Goal: Information Seeking & Learning: Learn about a topic

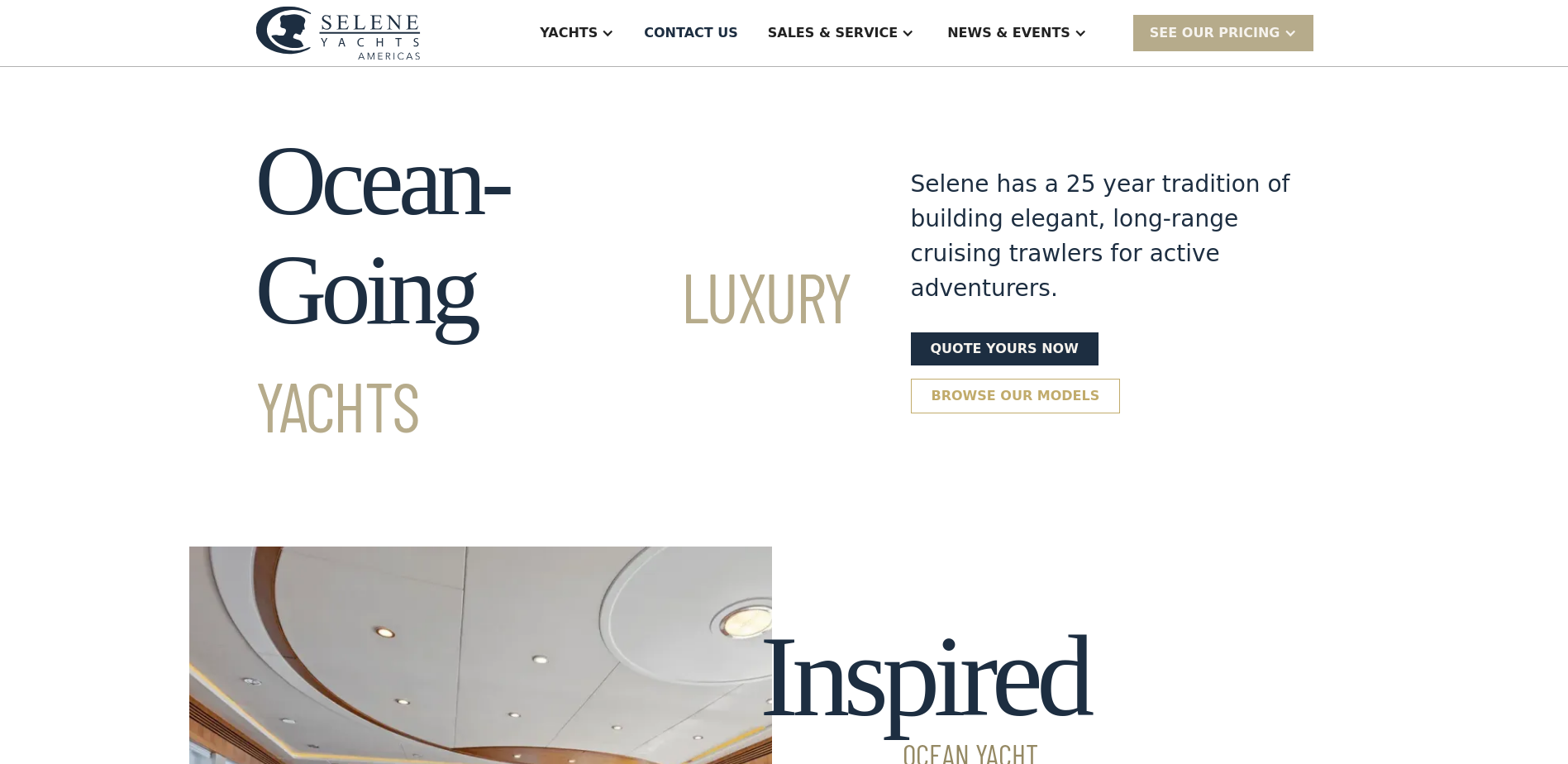
click at [1121, 378] on link "Browse our models" at bounding box center [1015, 396] width 210 height 35
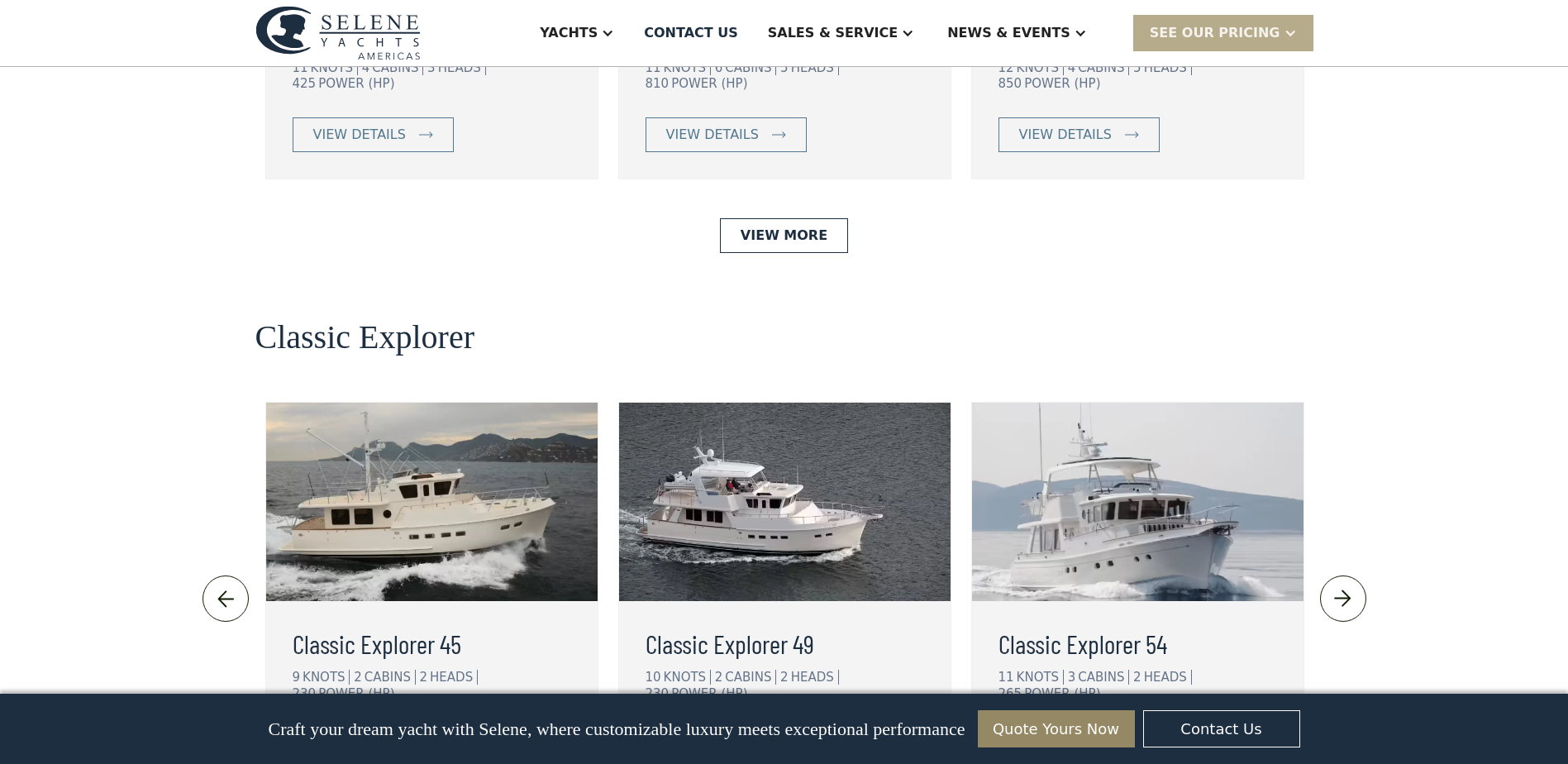
scroll to position [3375, 0]
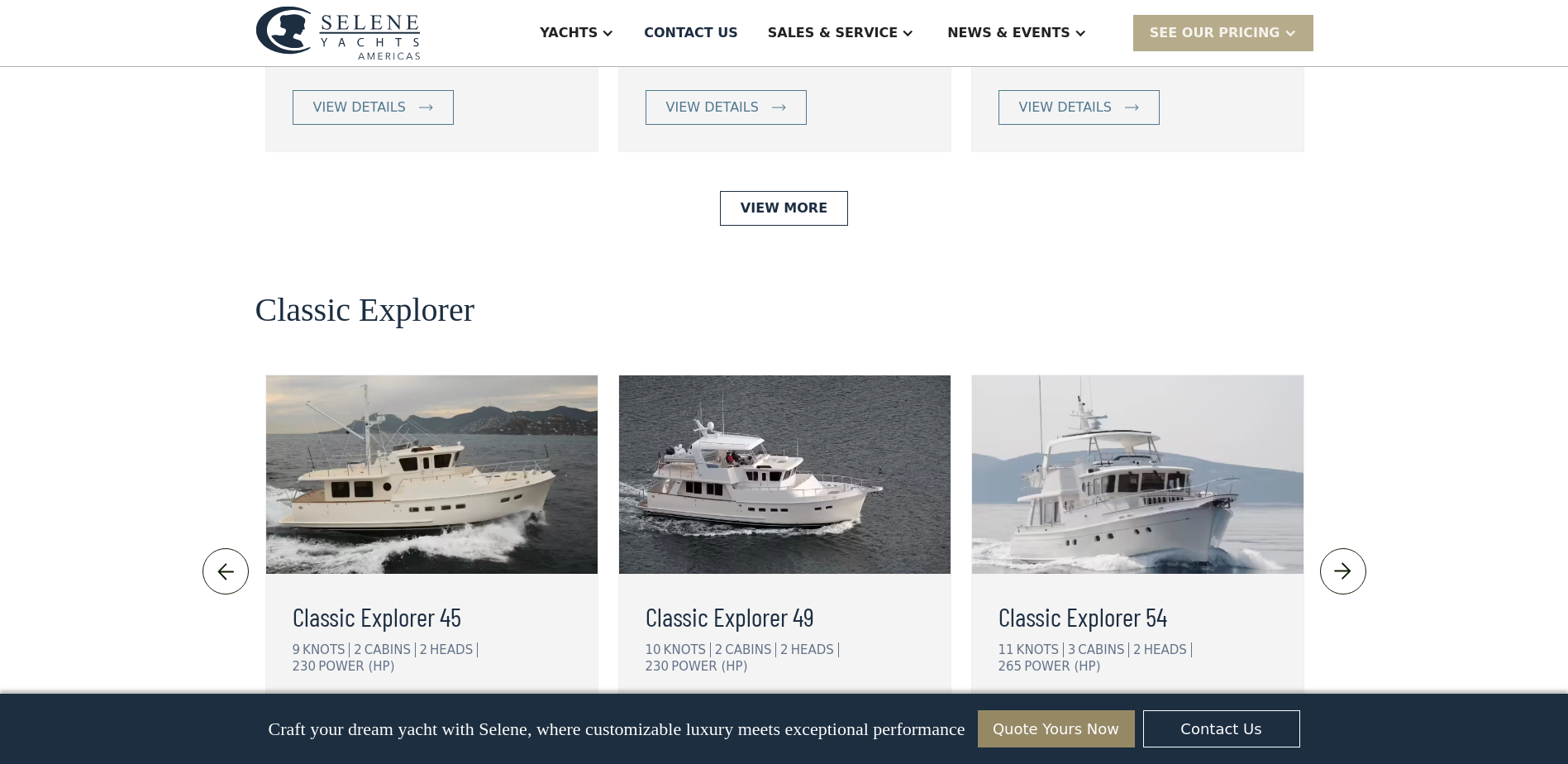
click at [368, 708] on div "view details" at bounding box center [360, 718] width 93 height 20
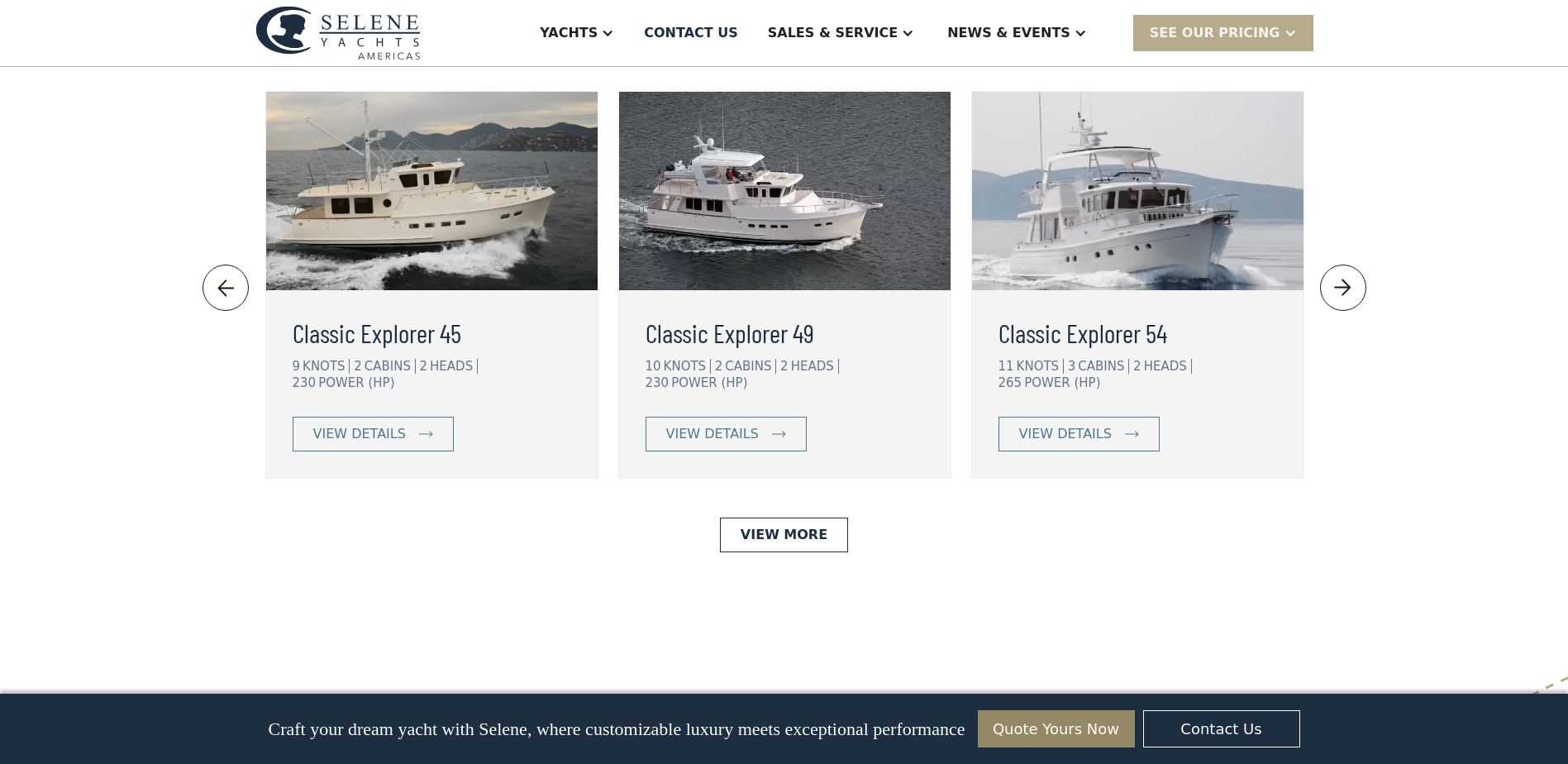
scroll to position [3706, 0]
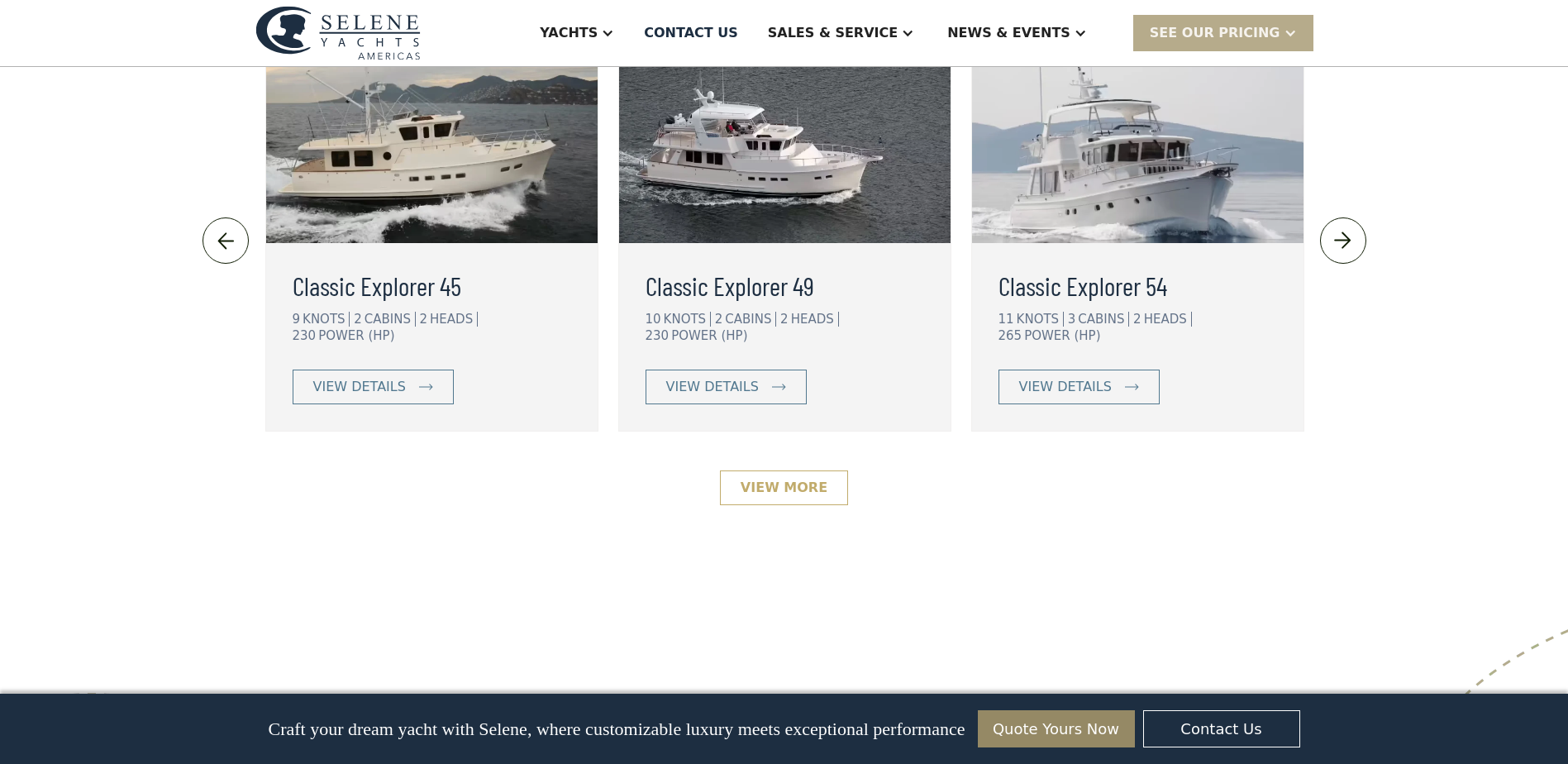
click at [750, 470] on link "View More" at bounding box center [784, 488] width 128 height 35
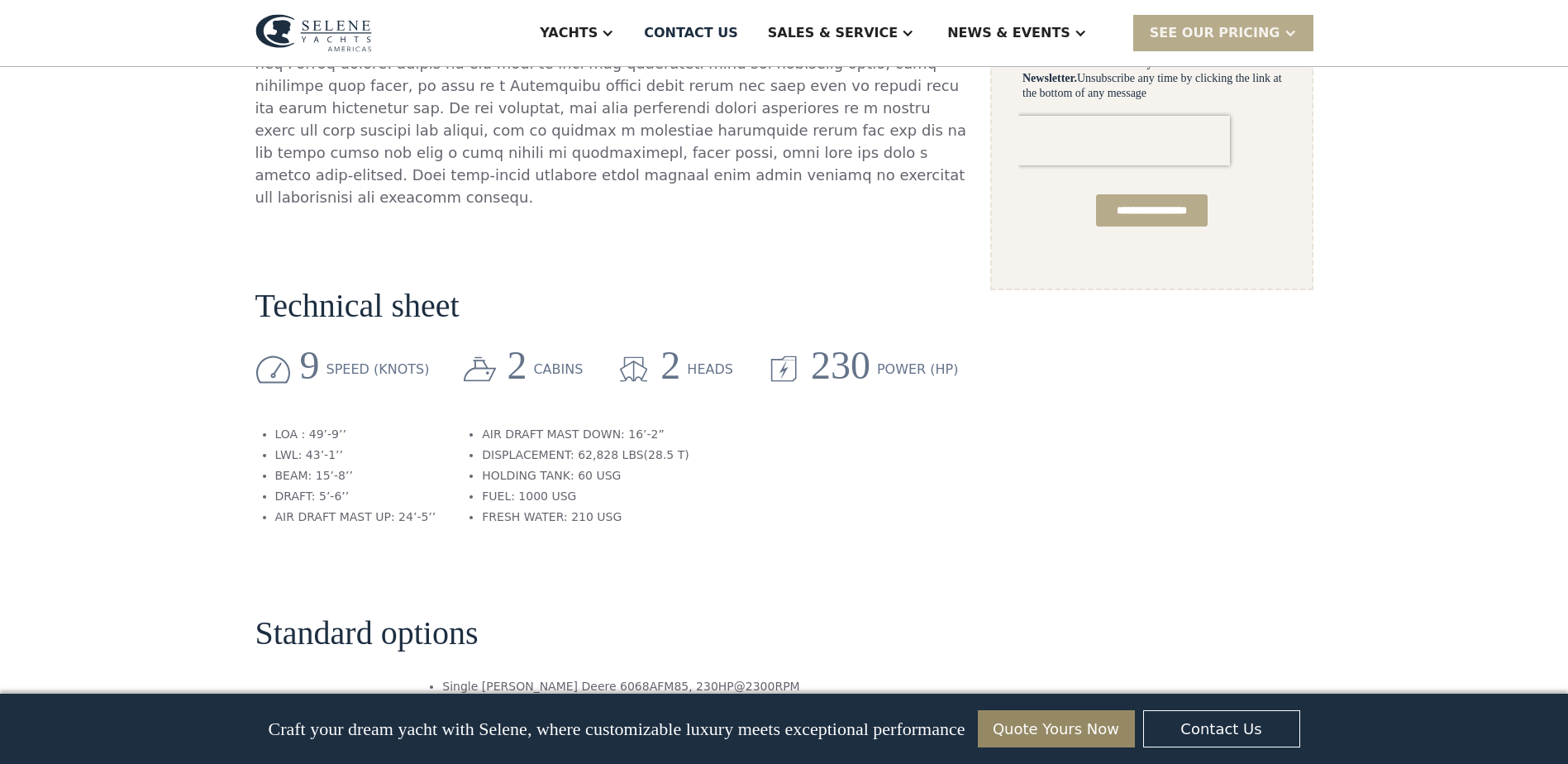
scroll to position [1213, 0]
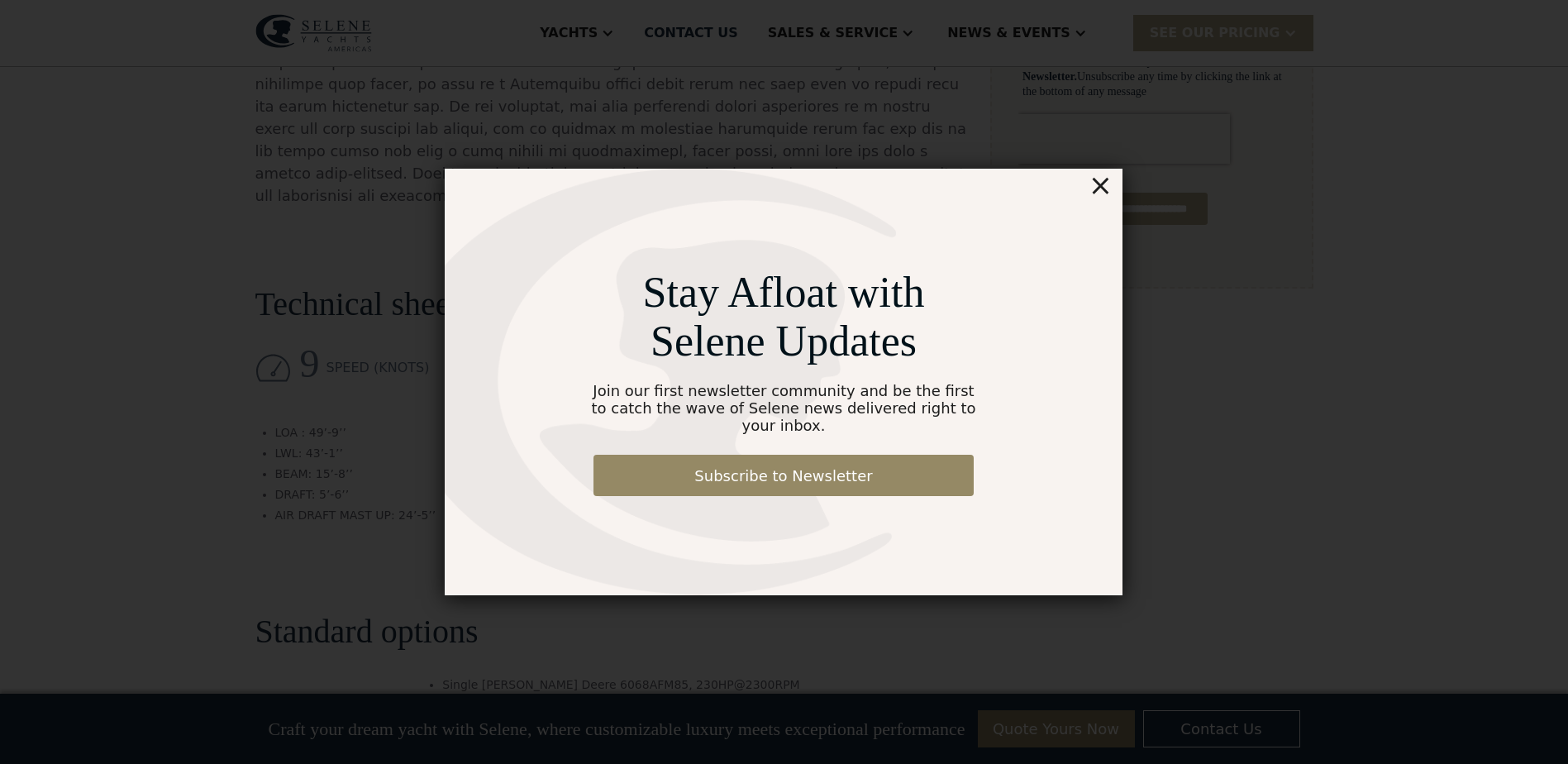
click at [1101, 195] on div "×" at bounding box center [1100, 185] width 24 height 33
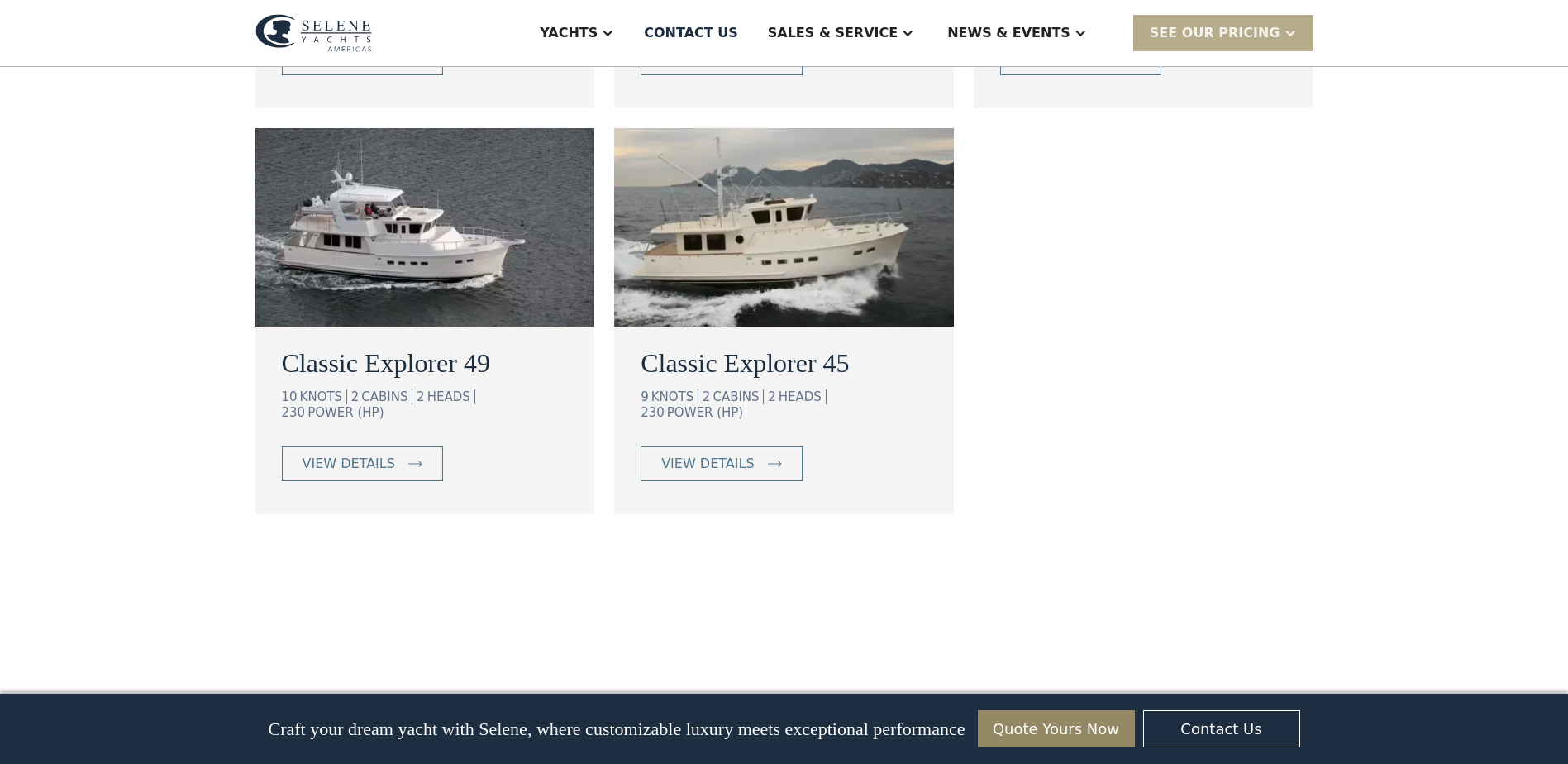
scroll to position [1379, 0]
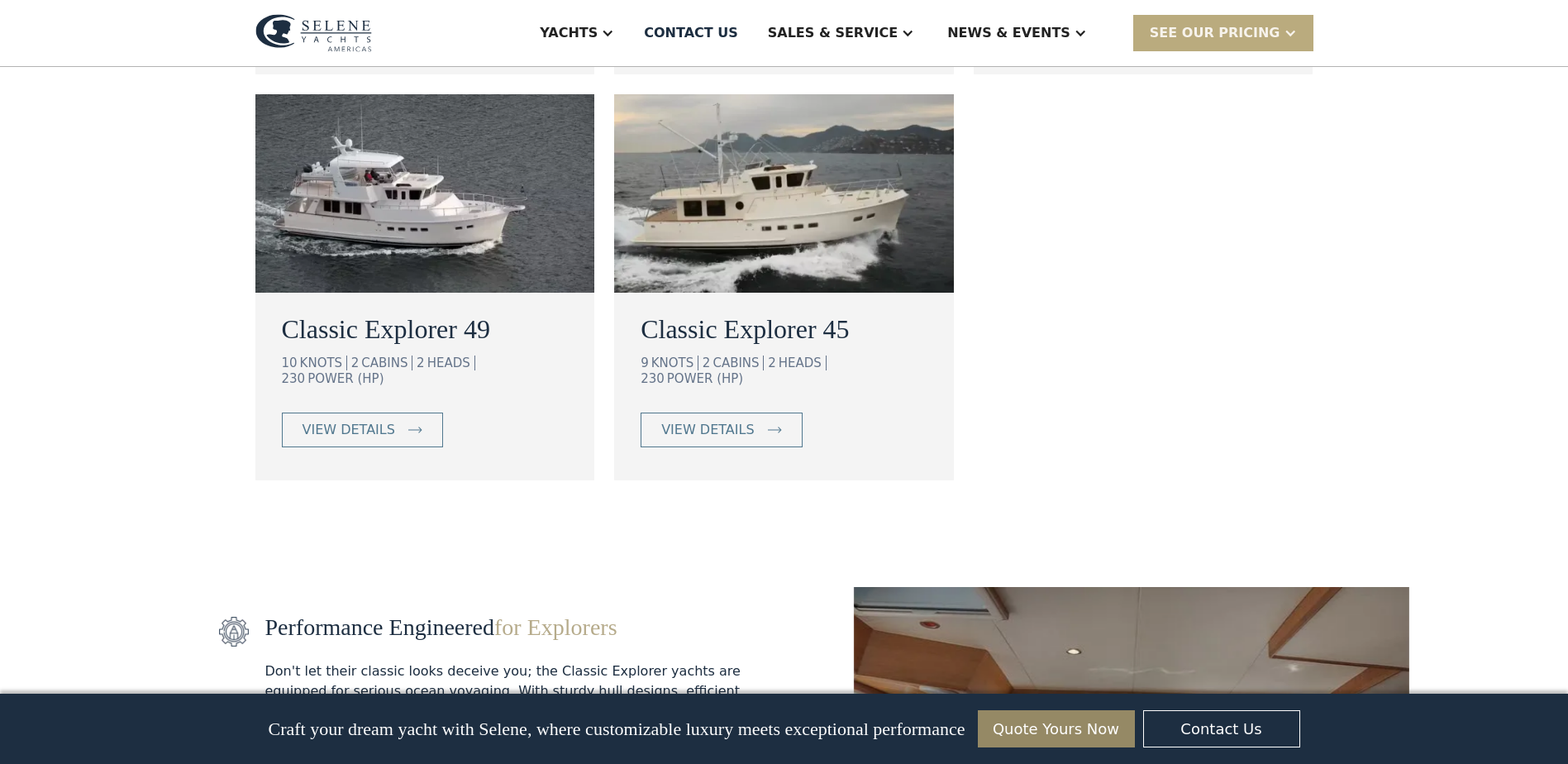
click at [1223, 37] on div "SEE Our Pricing" at bounding box center [1215, 33] width 131 height 20
click at [1242, 68] on link "Get a PASSCODE" at bounding box center [1243, 69] width 223 height 36
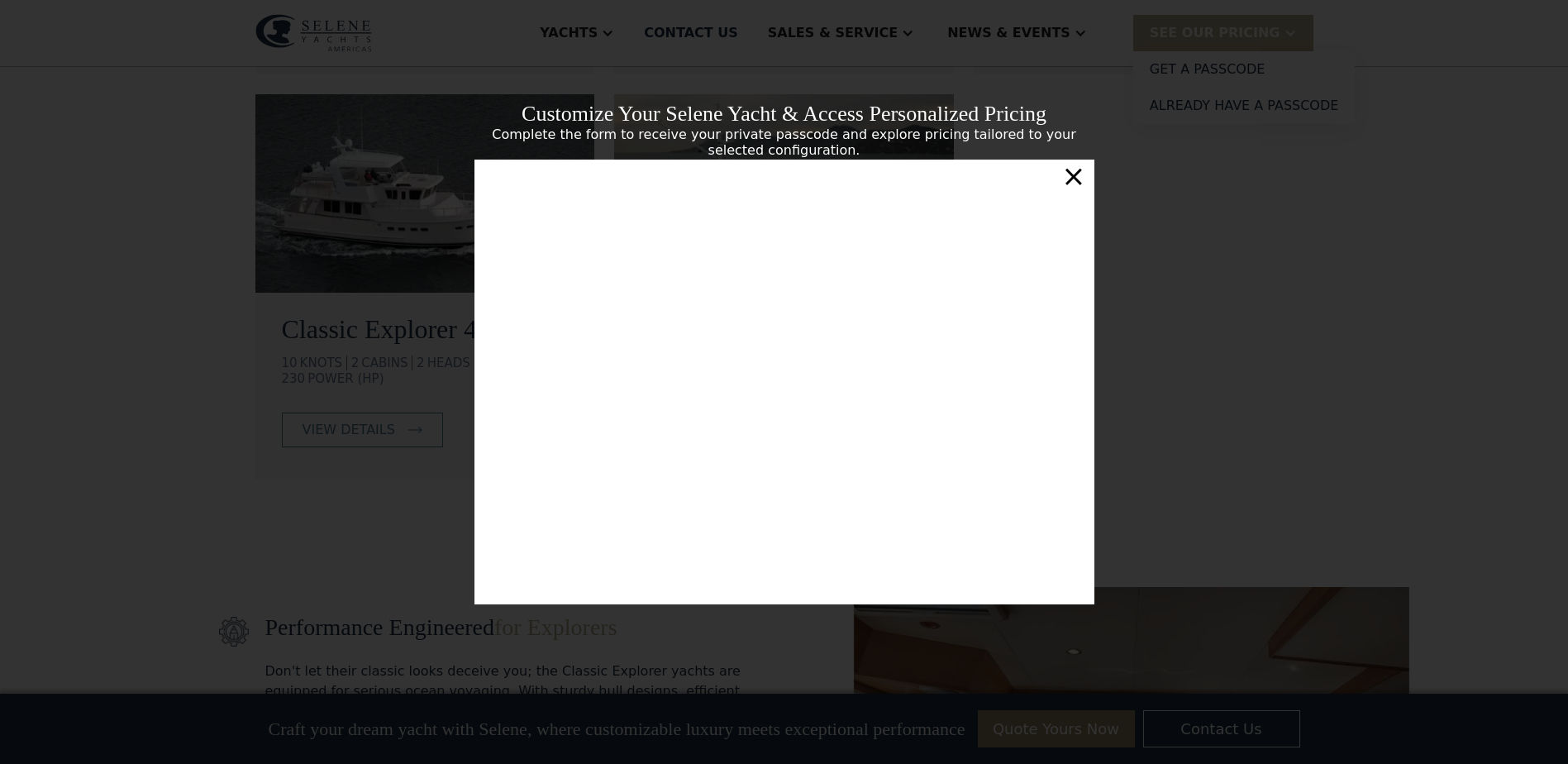
click at [1080, 181] on div "×" at bounding box center [1073, 176] width 24 height 33
